Goal: Communication & Community: Answer question/provide support

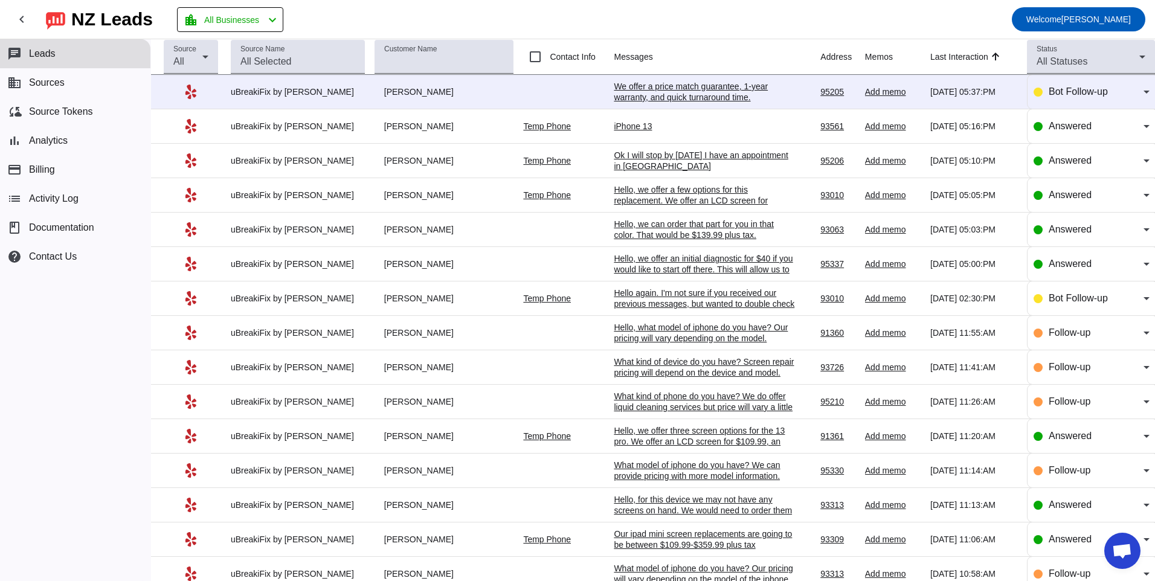
click at [673, 124] on div "iPhone 13" at bounding box center [704, 126] width 181 height 11
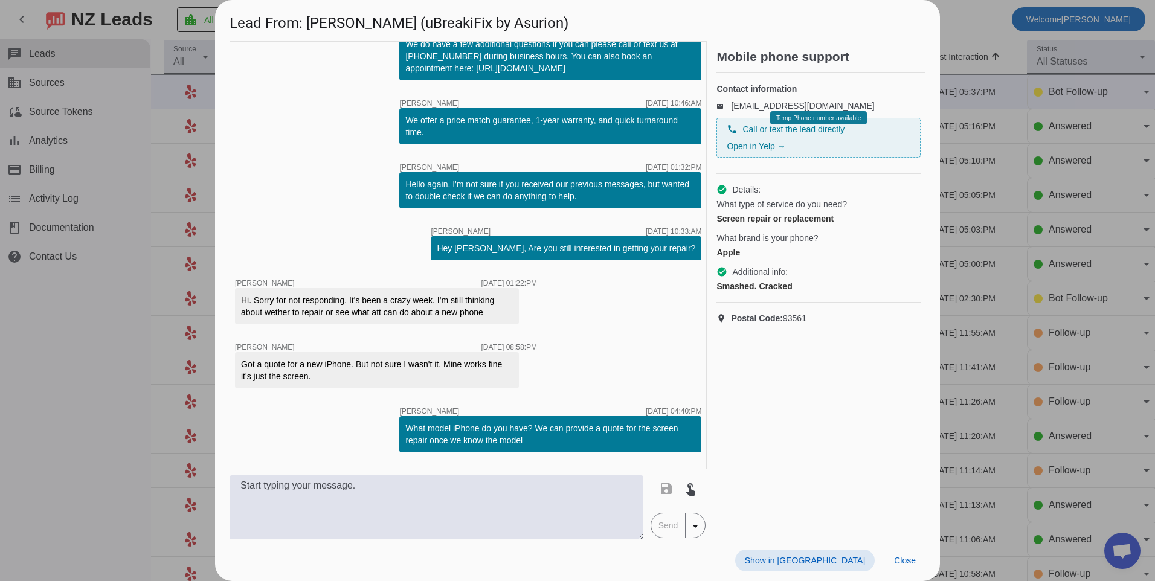
scroll to position [97, 0]
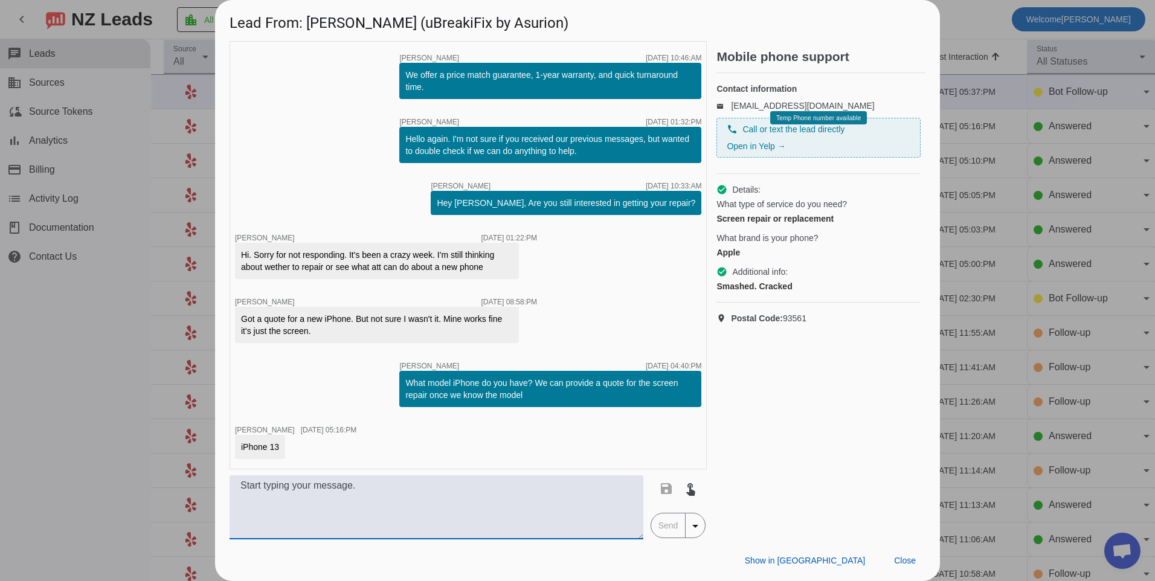
click at [343, 526] on textarea at bounding box center [437, 508] width 414 height 64
type textarea "W"
click at [908, 558] on span "Close" at bounding box center [905, 561] width 22 height 10
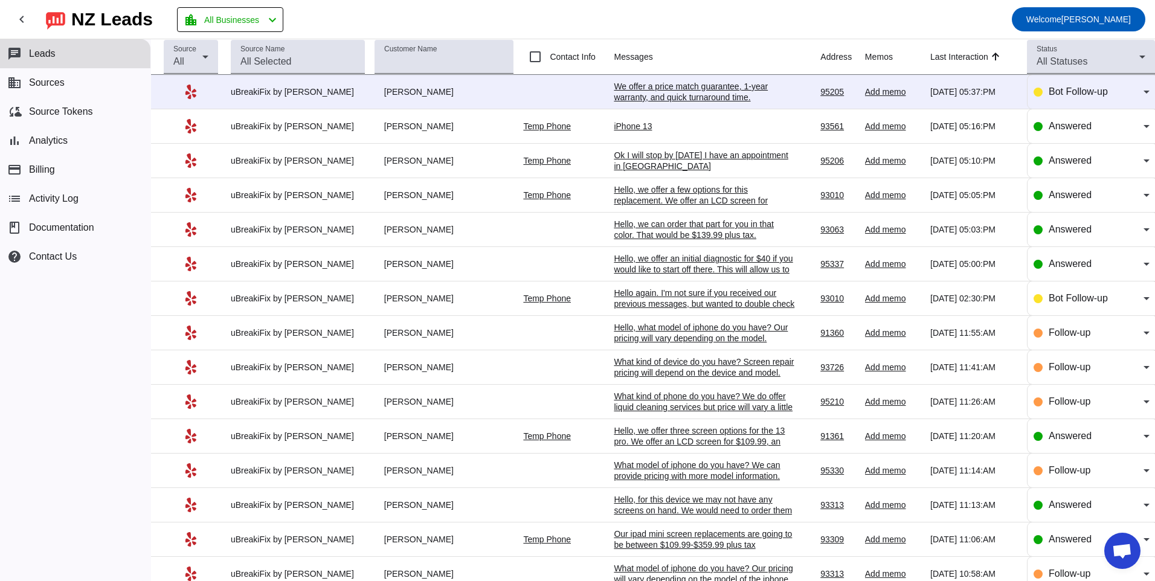
click at [633, 91] on div "We offer a price match guarantee, 1-year warranty, and quick turnaround time.​" at bounding box center [704, 92] width 181 height 22
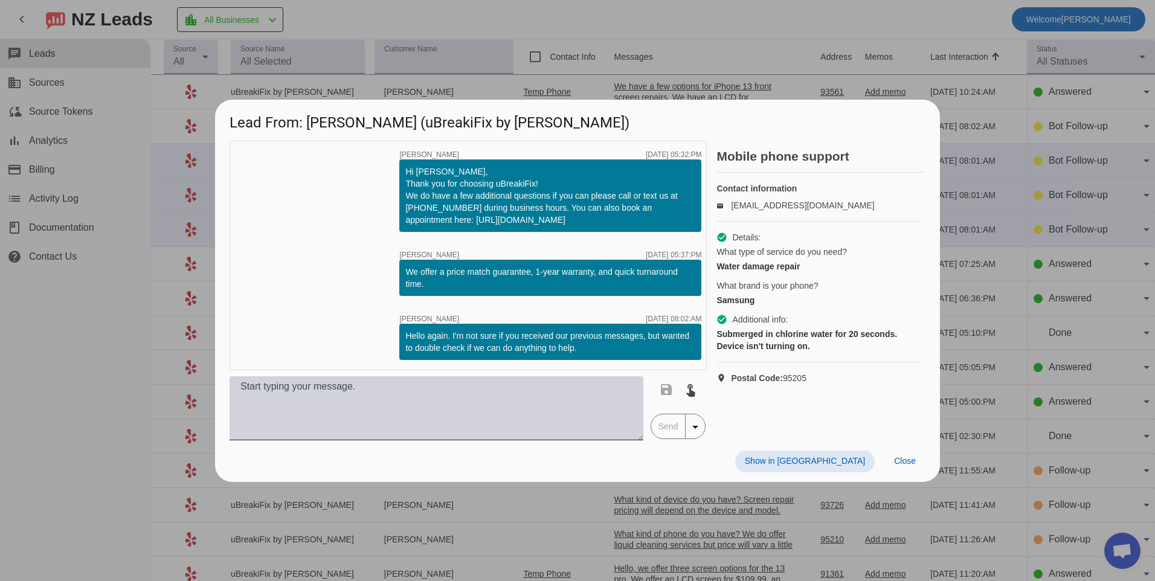
click at [561, 412] on textarea at bounding box center [437, 409] width 414 height 64
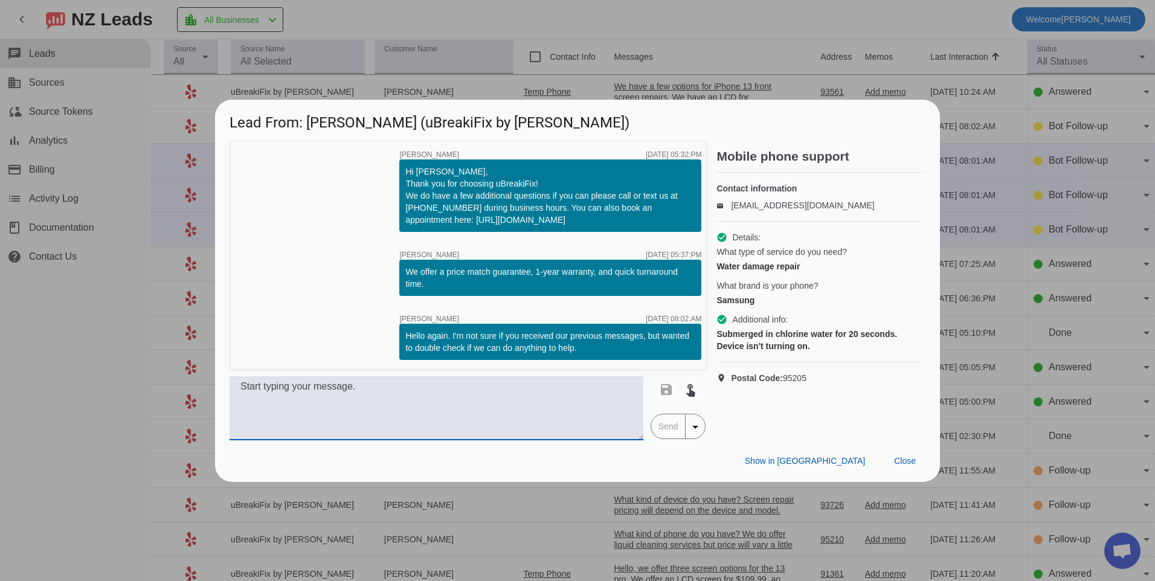
click at [455, 393] on textarea at bounding box center [437, 409] width 414 height 64
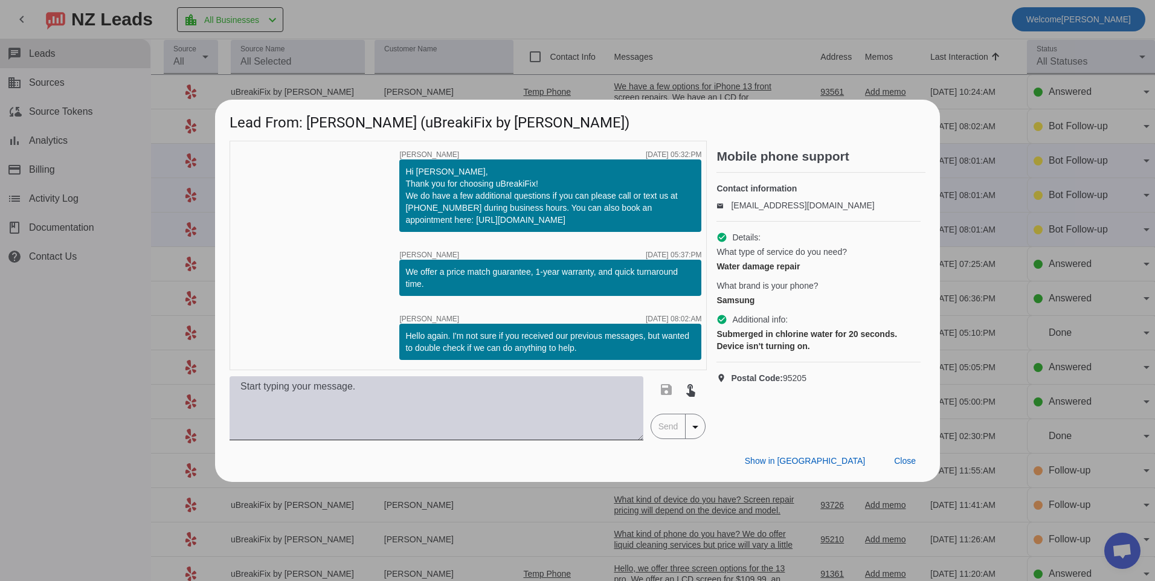
click at [560, 416] on textarea at bounding box center [437, 409] width 414 height 64
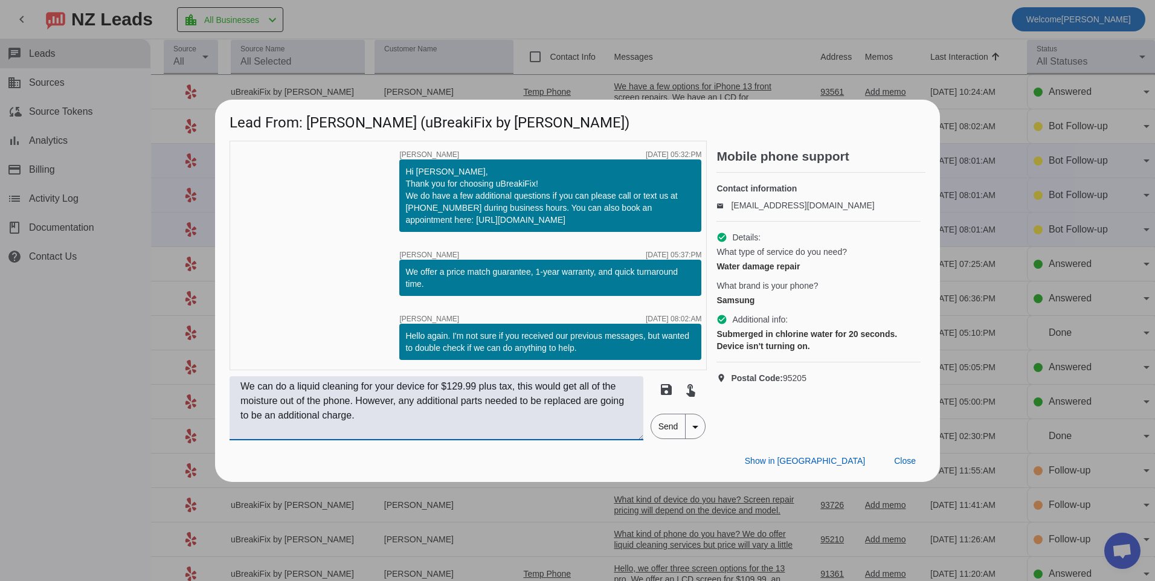
type textarea "We can do a liquid cleaning for your device for $129.99 plus tax, this would ge…"
click at [666, 433] on span "Send" at bounding box center [668, 427] width 34 height 24
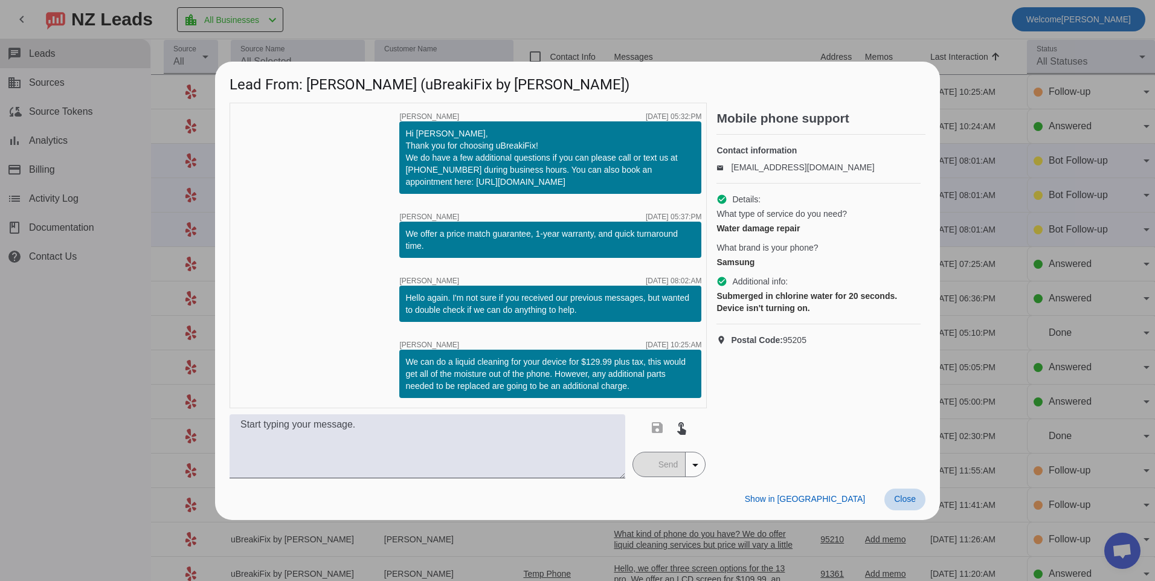
click at [900, 510] on span at bounding box center [905, 500] width 41 height 22
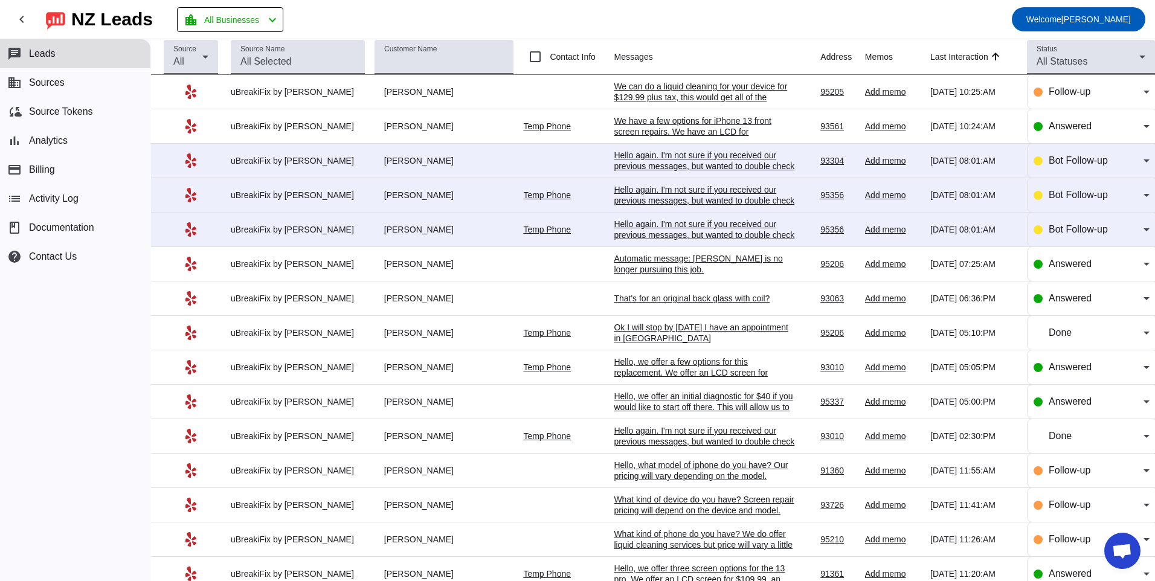
click at [662, 224] on div "Hello again. I'm not sure if you received our previous messages, but wanted to …" at bounding box center [704, 235] width 181 height 33
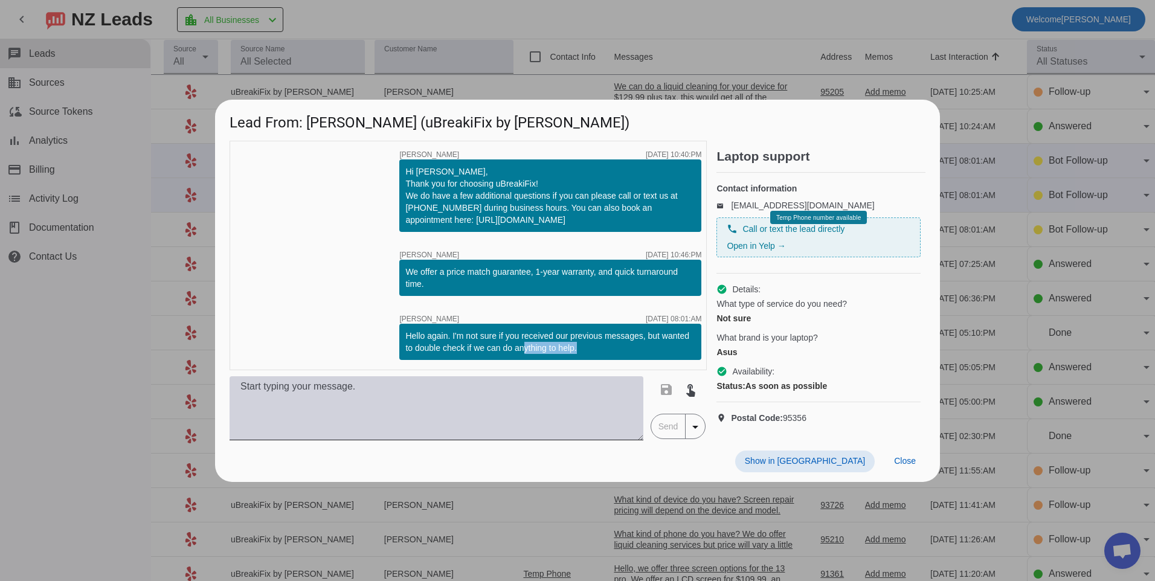
drag, startPoint x: 518, startPoint y: 414, endPoint x: 509, endPoint y: 444, distance: 31.5
click at [509, 441] on div "timer close [PERSON_NAME] [DATE] 10:40:PM Hi [PERSON_NAME], Thank you for choos…" at bounding box center [468, 291] width 477 height 300
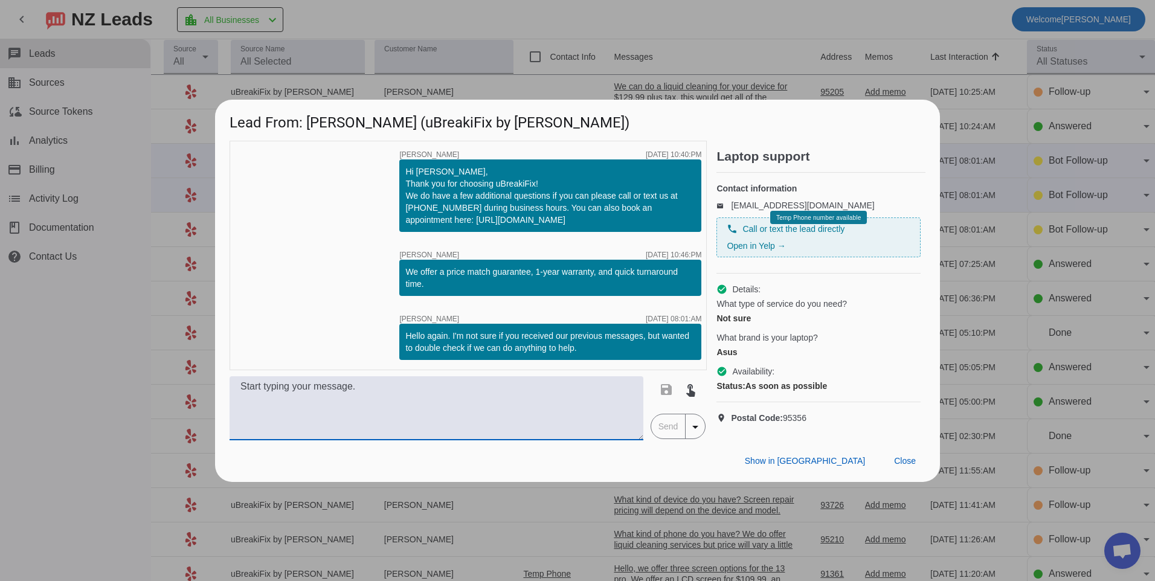
click at [473, 421] on textarea at bounding box center [437, 409] width 414 height 64
type textarea "W"
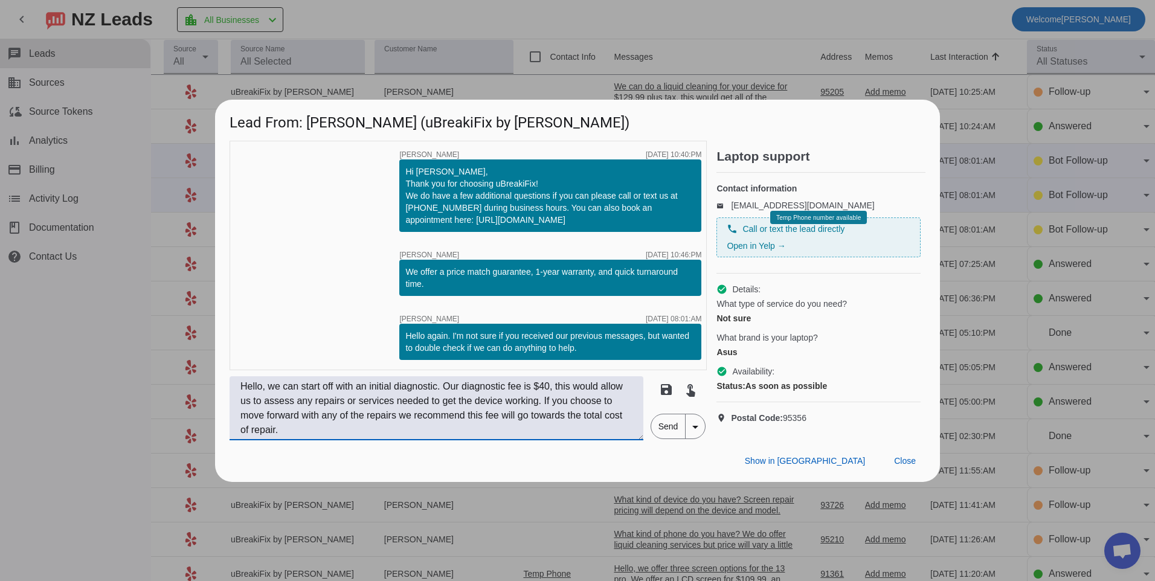
type textarea "Hello, we can start off with an initial diagnostic. Our diagnostic fee is $40, …"
click at [672, 432] on span "Send" at bounding box center [668, 427] width 34 height 24
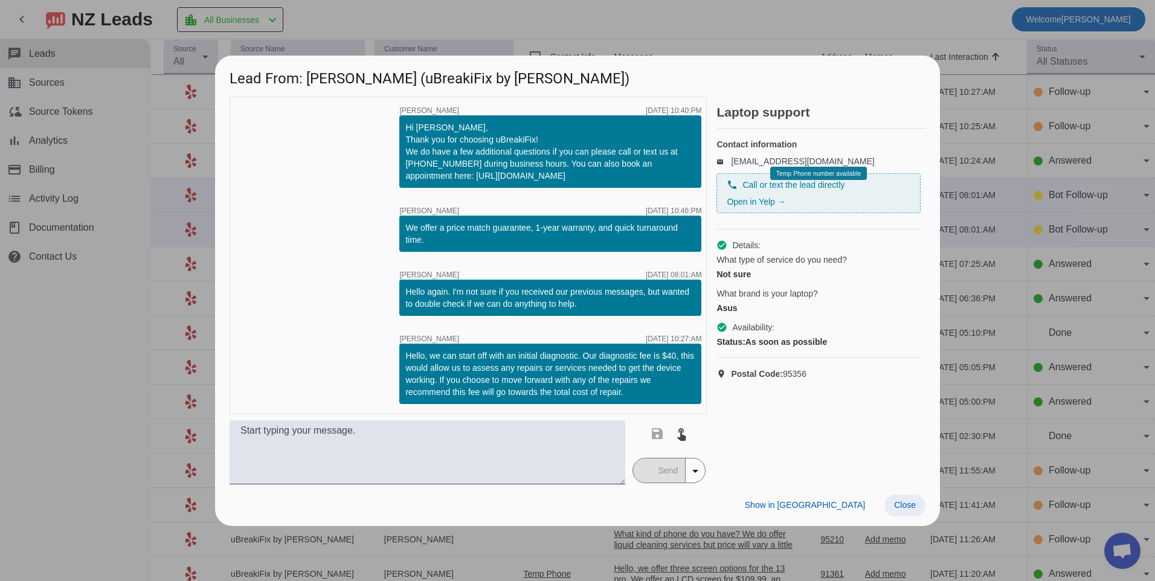
click at [911, 508] on span "Close" at bounding box center [905, 505] width 22 height 10
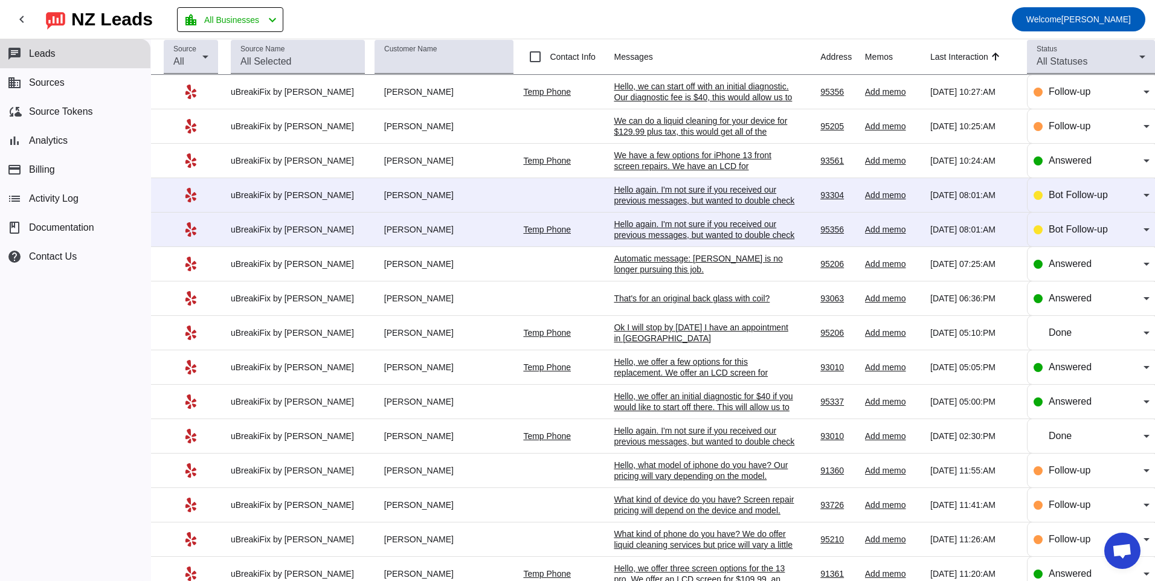
click at [670, 187] on div "Hello again. I'm not sure if you received our previous messages, but wanted to …" at bounding box center [704, 200] width 181 height 33
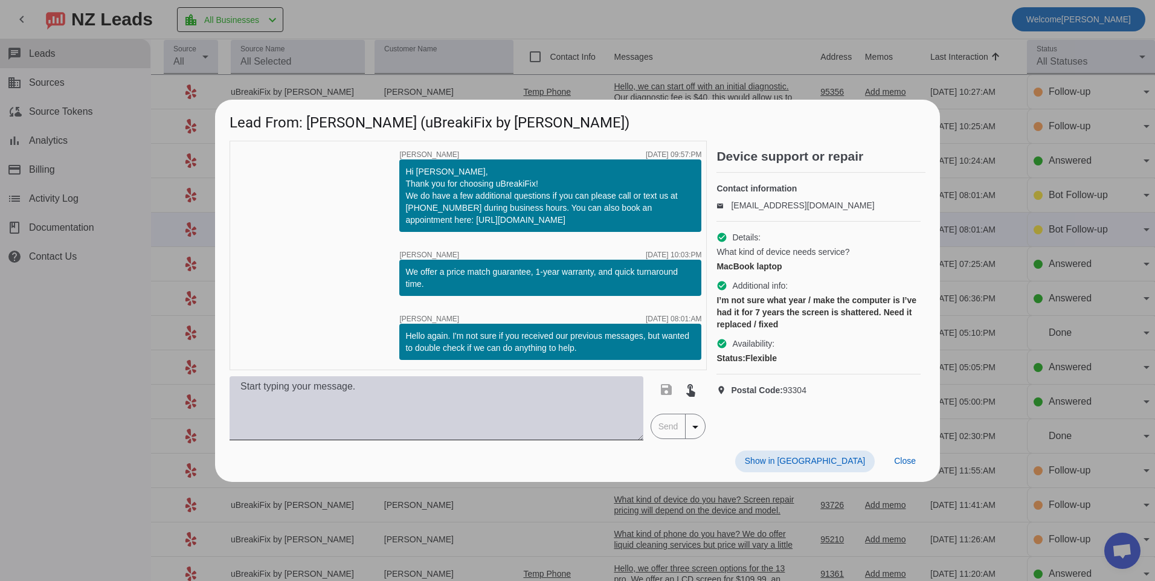
click at [341, 386] on textarea at bounding box center [437, 409] width 414 height 64
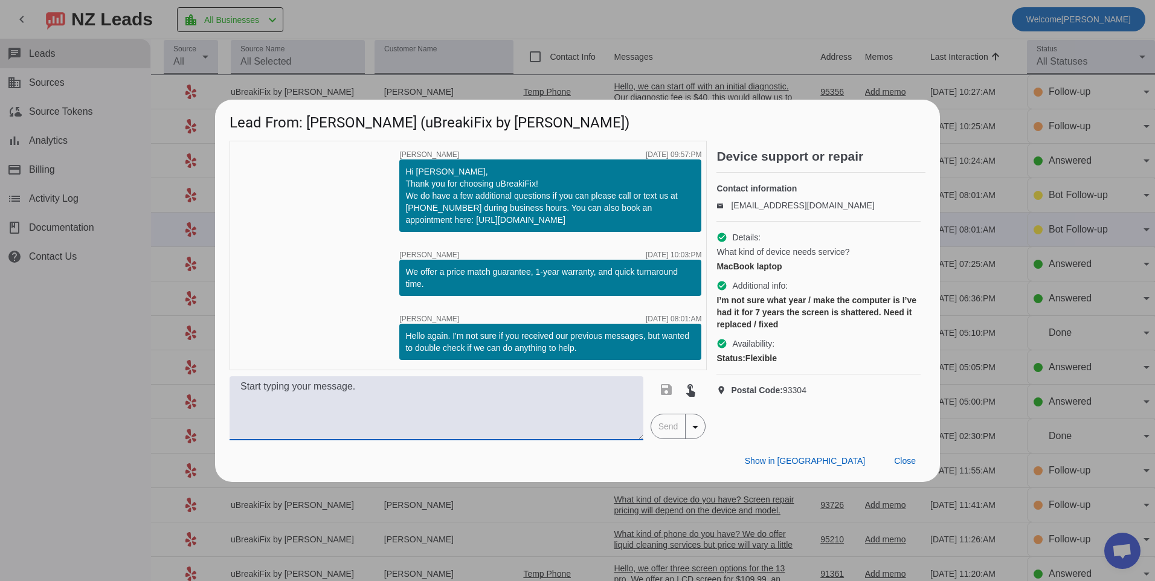
click at [333, 387] on textarea at bounding box center [437, 409] width 414 height 64
click at [372, 396] on textarea at bounding box center [437, 409] width 414 height 64
click at [502, 384] on textarea at bounding box center [437, 409] width 414 height 64
click at [917, 460] on span at bounding box center [905, 462] width 41 height 22
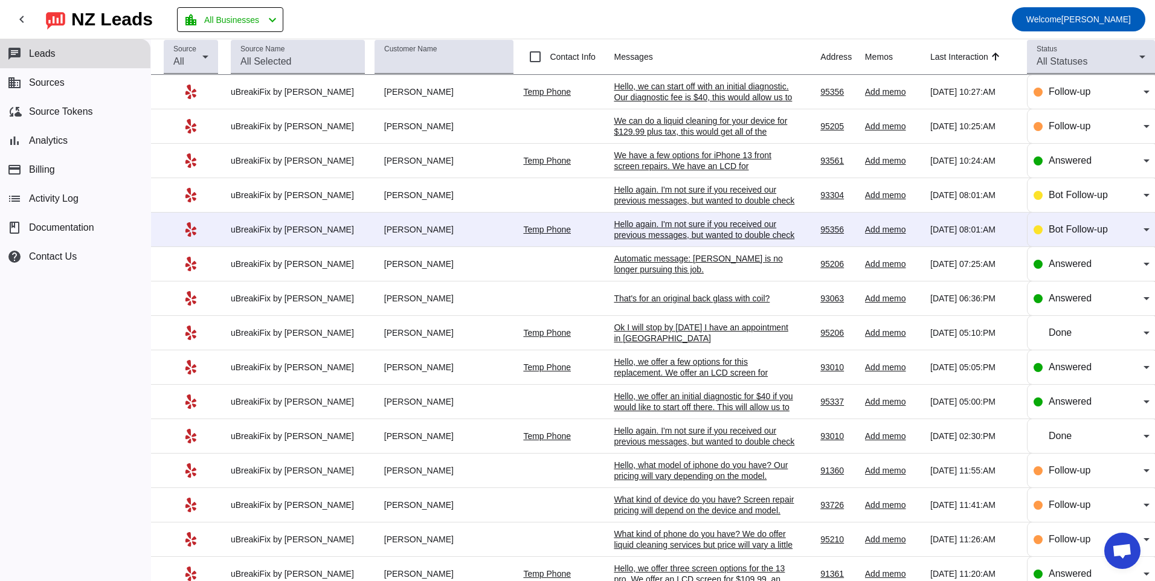
click at [641, 230] on div "Hello again. I'm not sure if you received our previous messages, but wanted to …" at bounding box center [704, 235] width 181 height 33
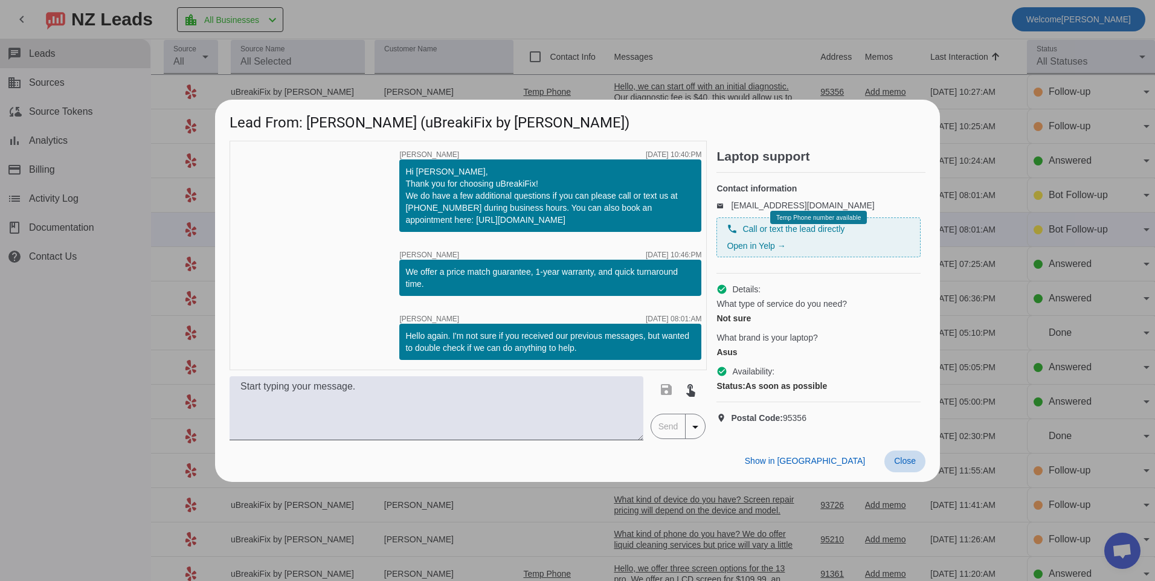
click at [892, 473] on span at bounding box center [905, 462] width 41 height 22
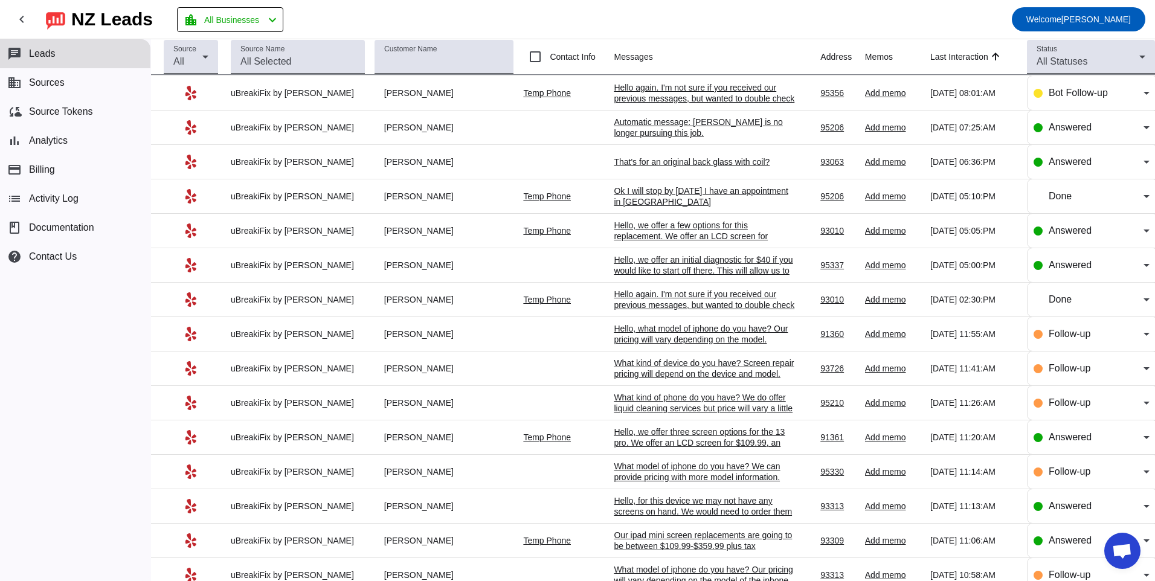
scroll to position [0, 0]
